Goal: Task Accomplishment & Management: Manage account settings

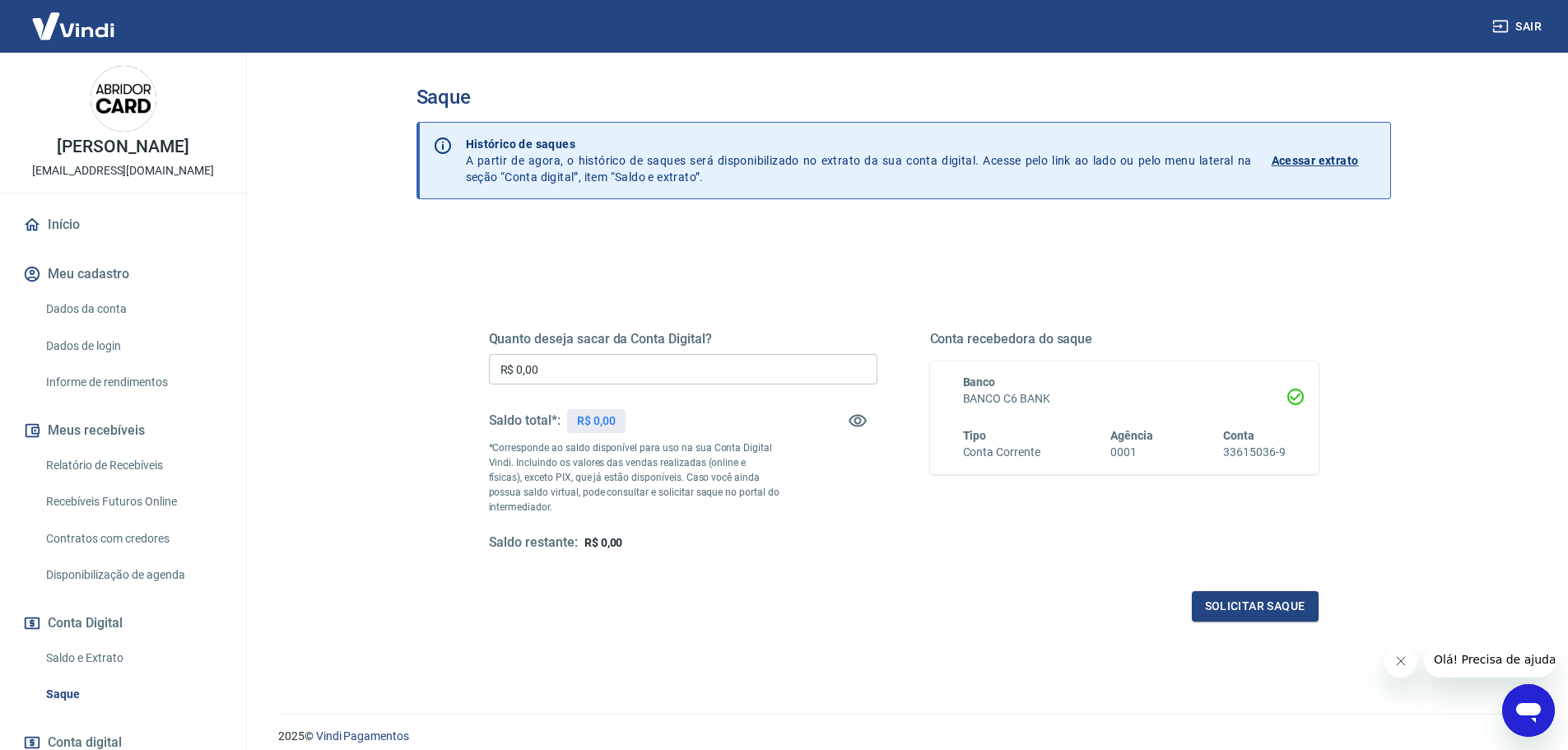
click at [602, 377] on input "R$ 0,00" at bounding box center [683, 369] width 389 height 30
type input "R$ 1.077,88"
click at [1262, 609] on button "Solicitar saque" at bounding box center [1255, 606] width 126 height 30
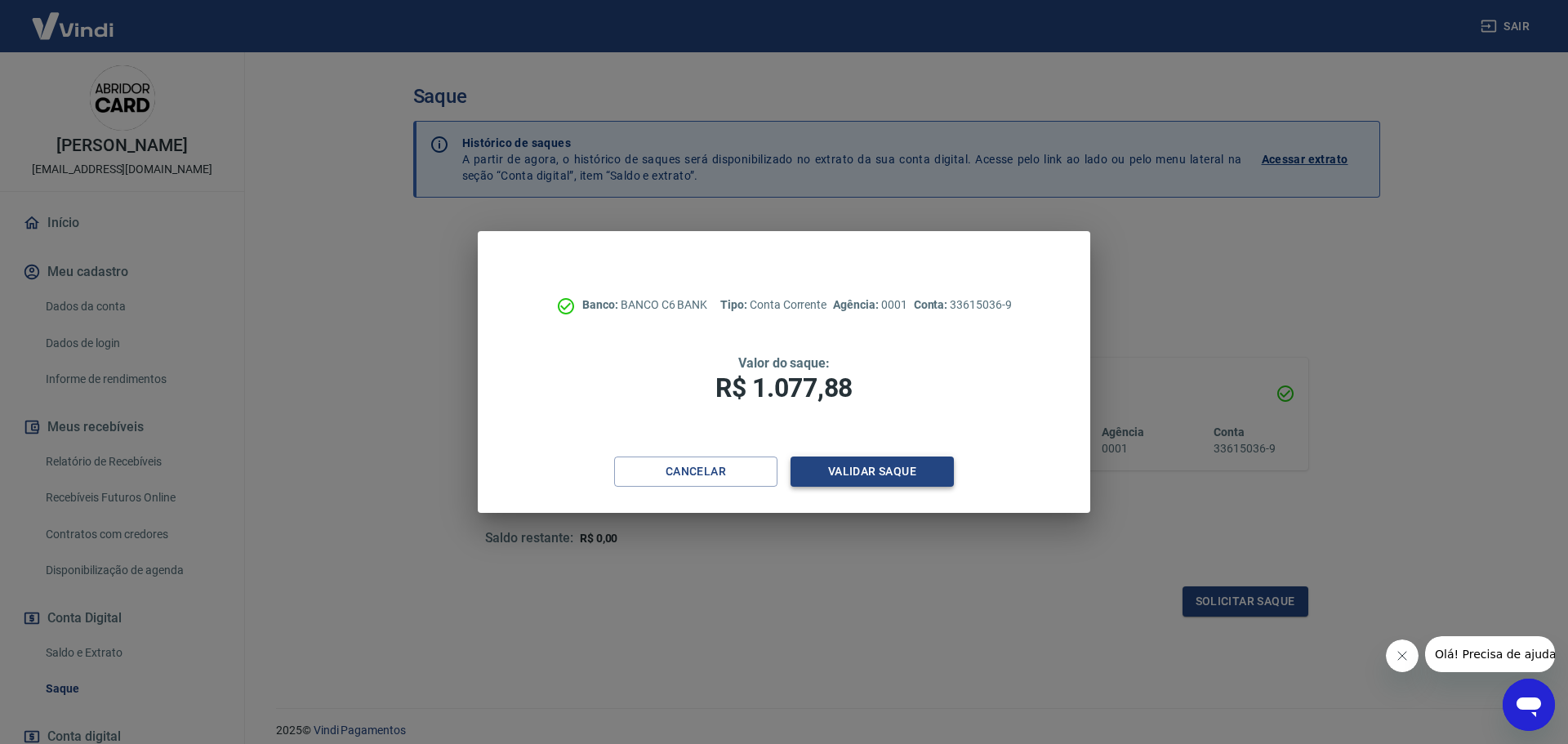
click at [910, 466] on button "Validar saque" at bounding box center [872, 471] width 163 height 30
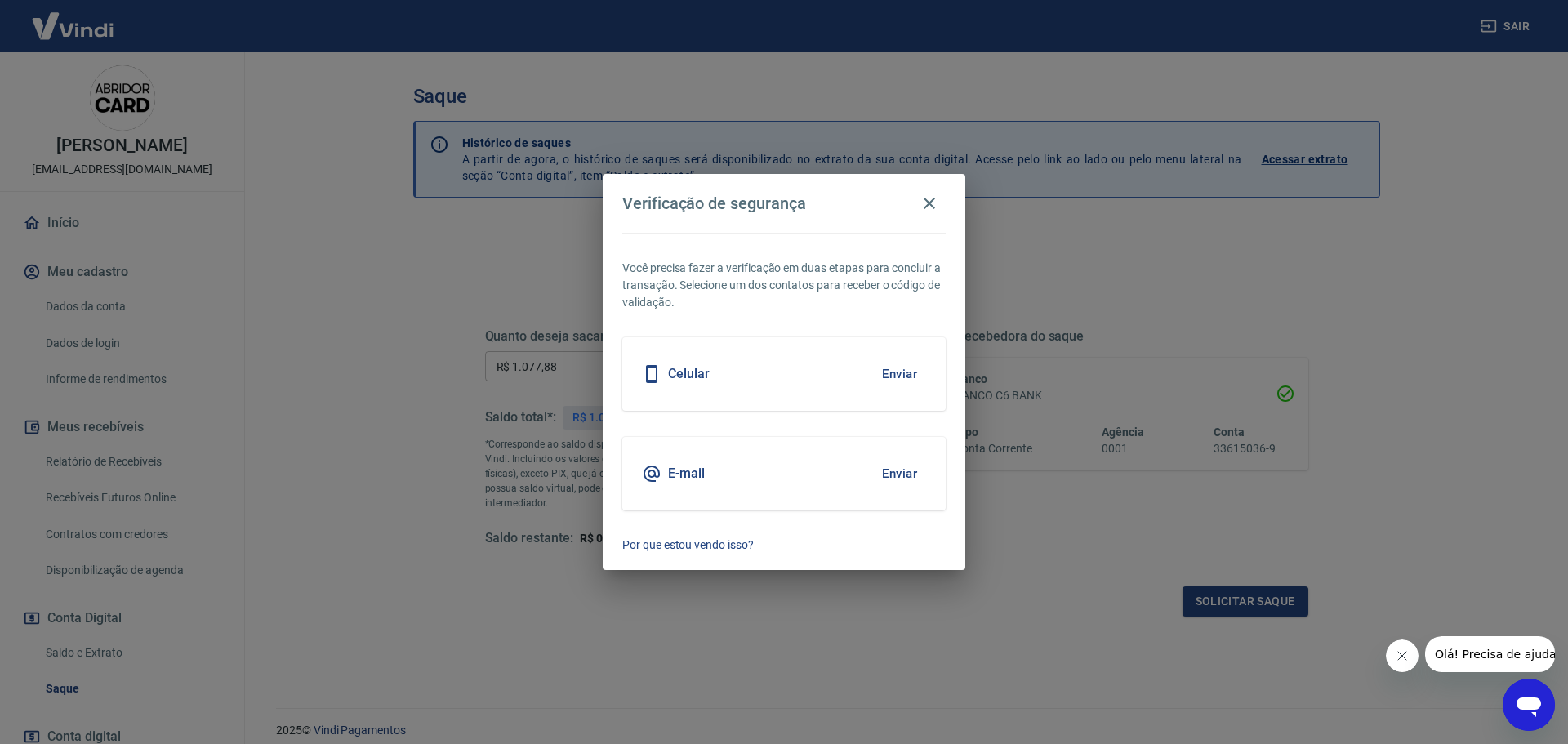
click at [904, 471] on button "Enviar" at bounding box center [900, 473] width 53 height 34
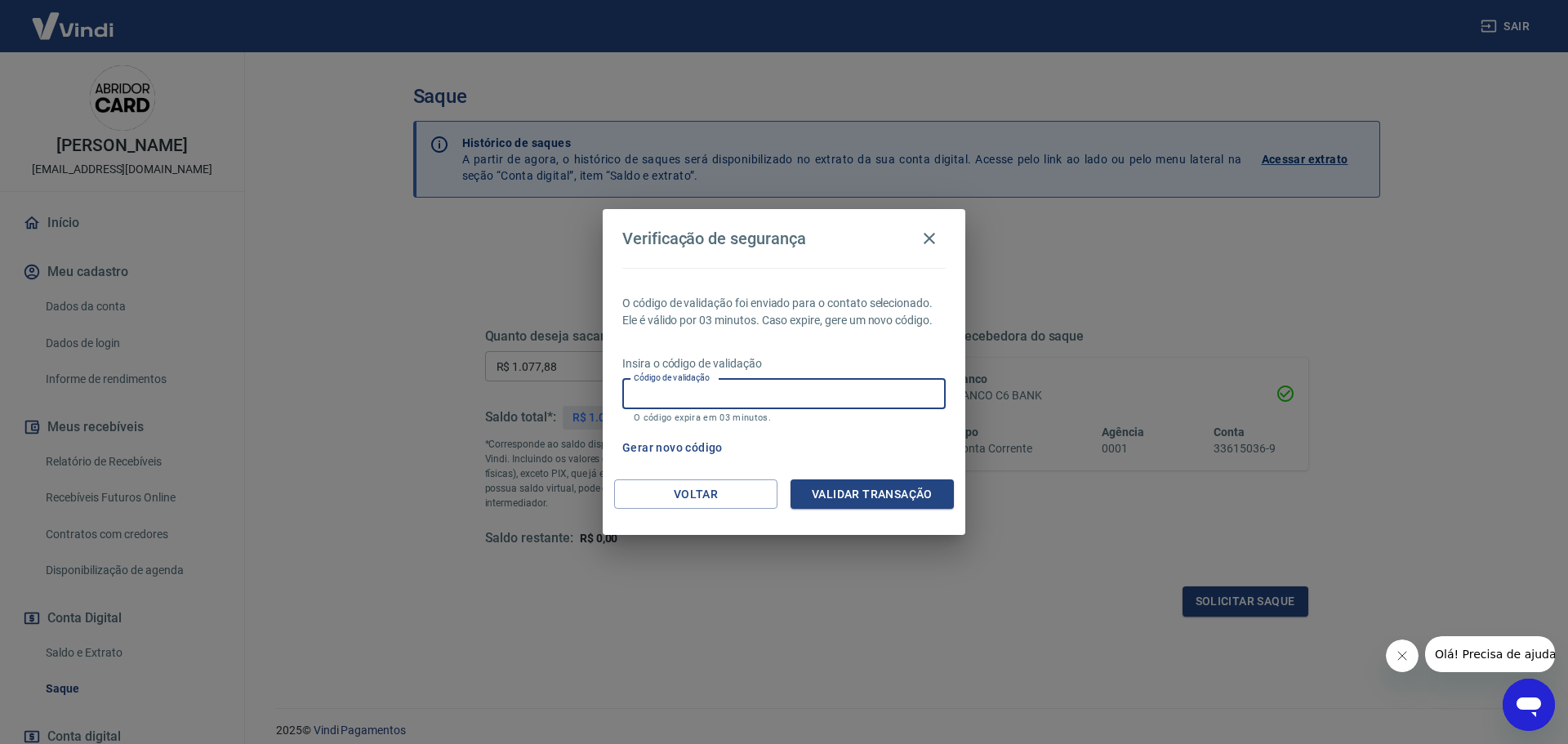
click at [685, 393] on input "Código de validação" at bounding box center [784, 394] width 324 height 30
type input "706814"
click at [891, 494] on button "Validar transação" at bounding box center [872, 494] width 163 height 30
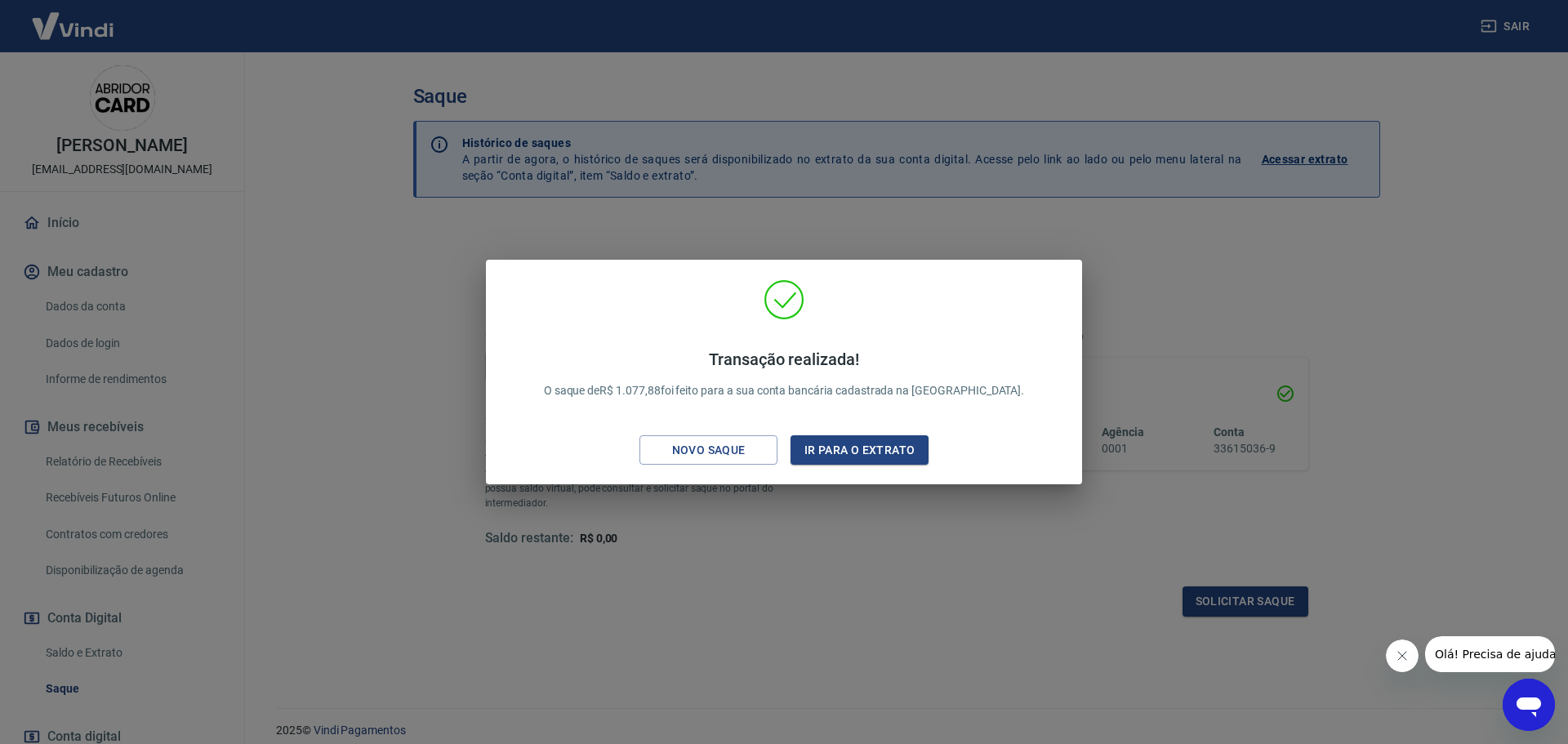
click at [1253, 325] on div "Transação realizada! O saque de R$ 1.077,88 foi feito para a sua conta bancária…" at bounding box center [784, 372] width 1568 height 744
